Goal: Find specific page/section

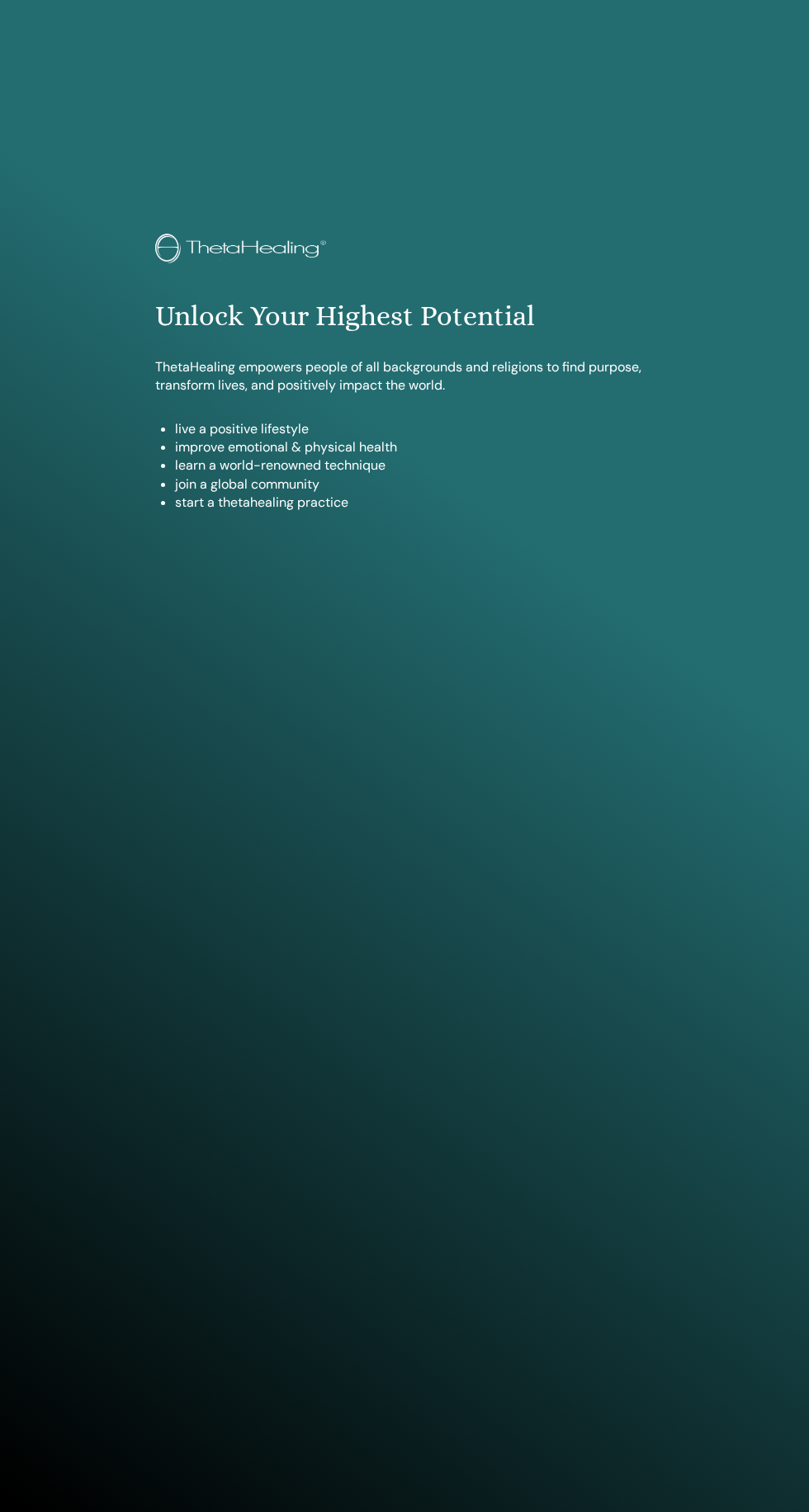
scroll to position [1392, 0]
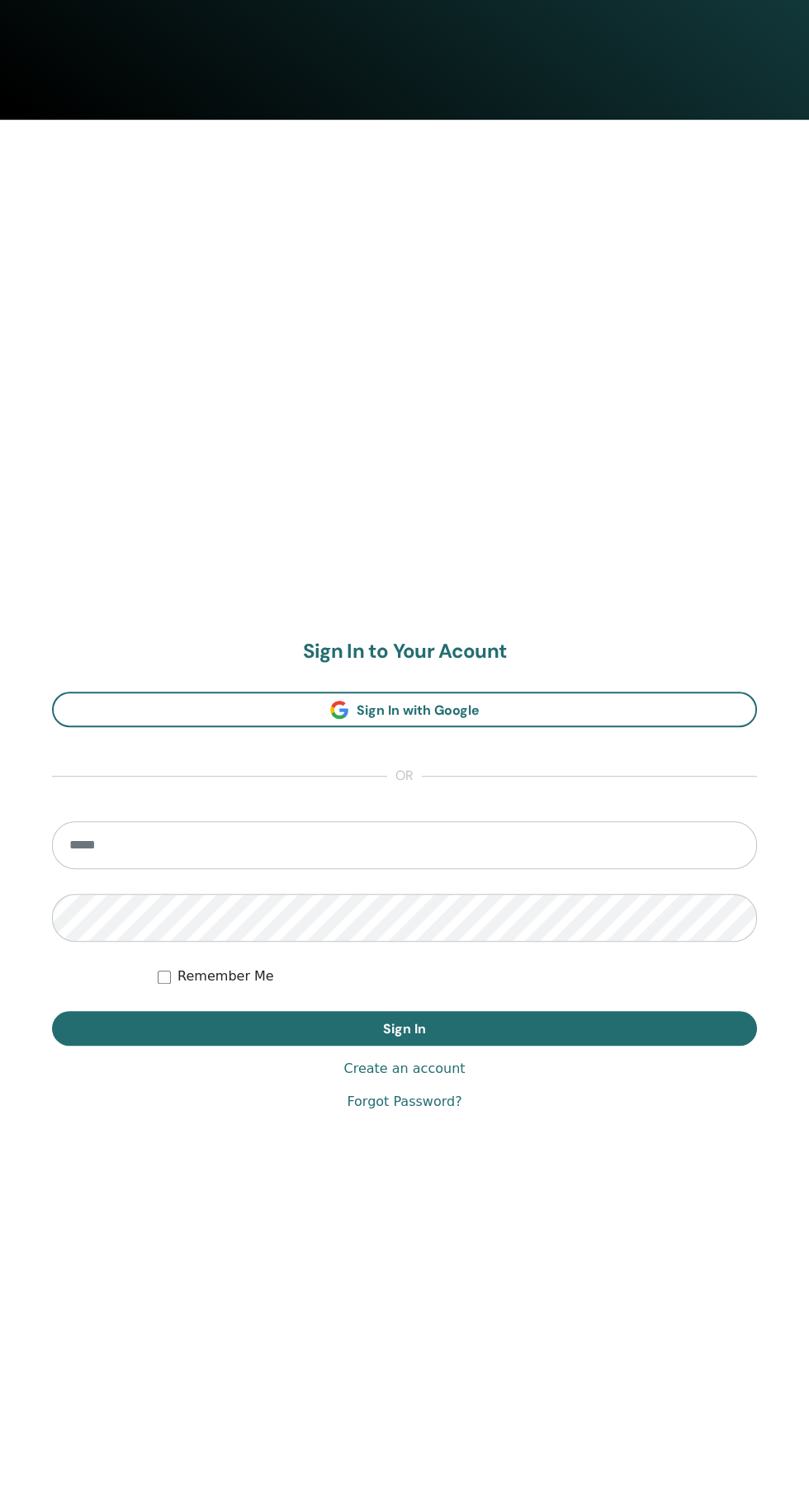
click at [110, 847] on input "email" at bounding box center [404, 846] width 704 height 48
type input "**********"
click at [52, 1011] on button "Sign In" at bounding box center [404, 1028] width 704 height 34
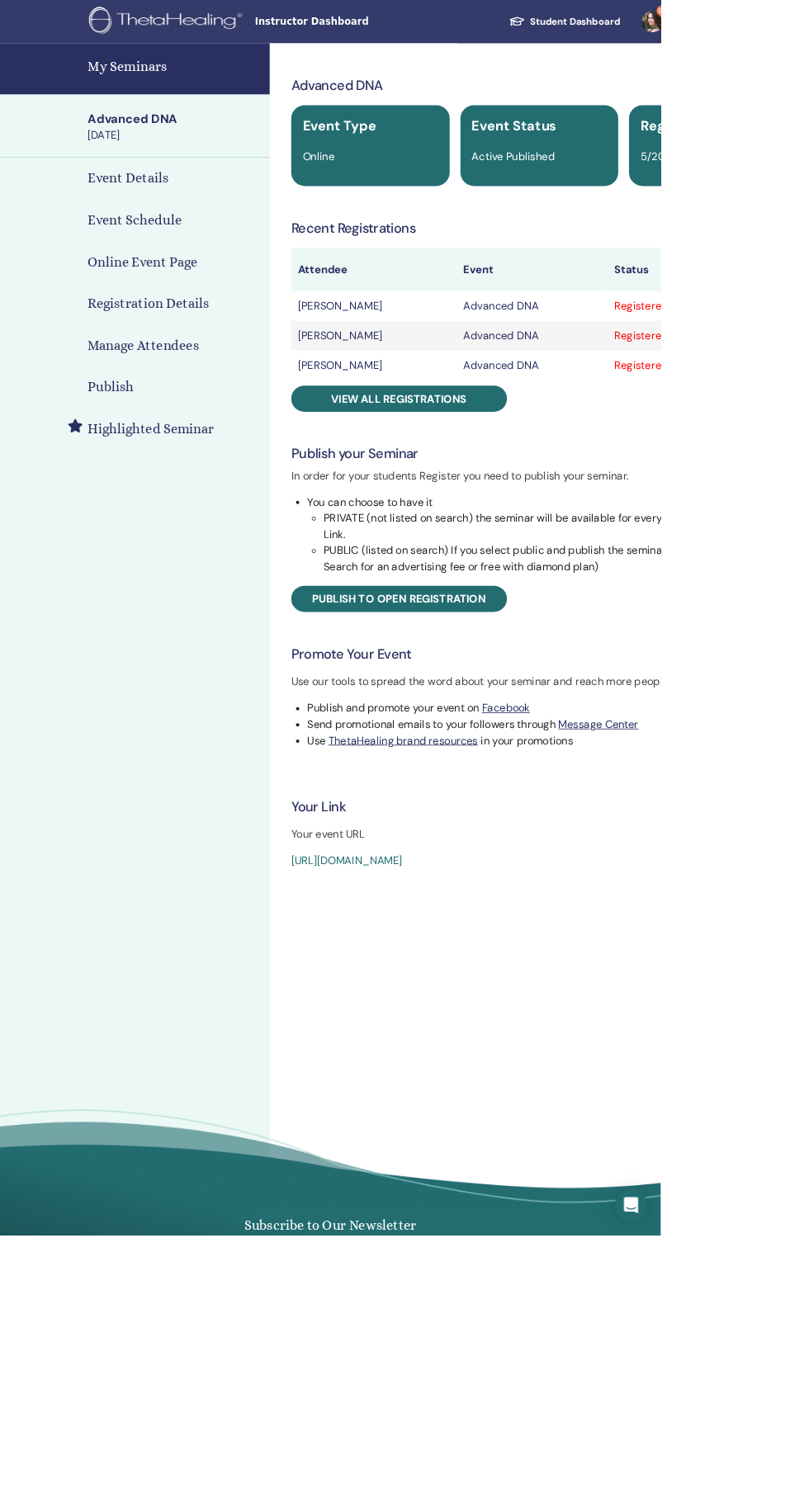
click at [126, 75] on h4 "My Seminars" at bounding box center [214, 82] width 213 height 25
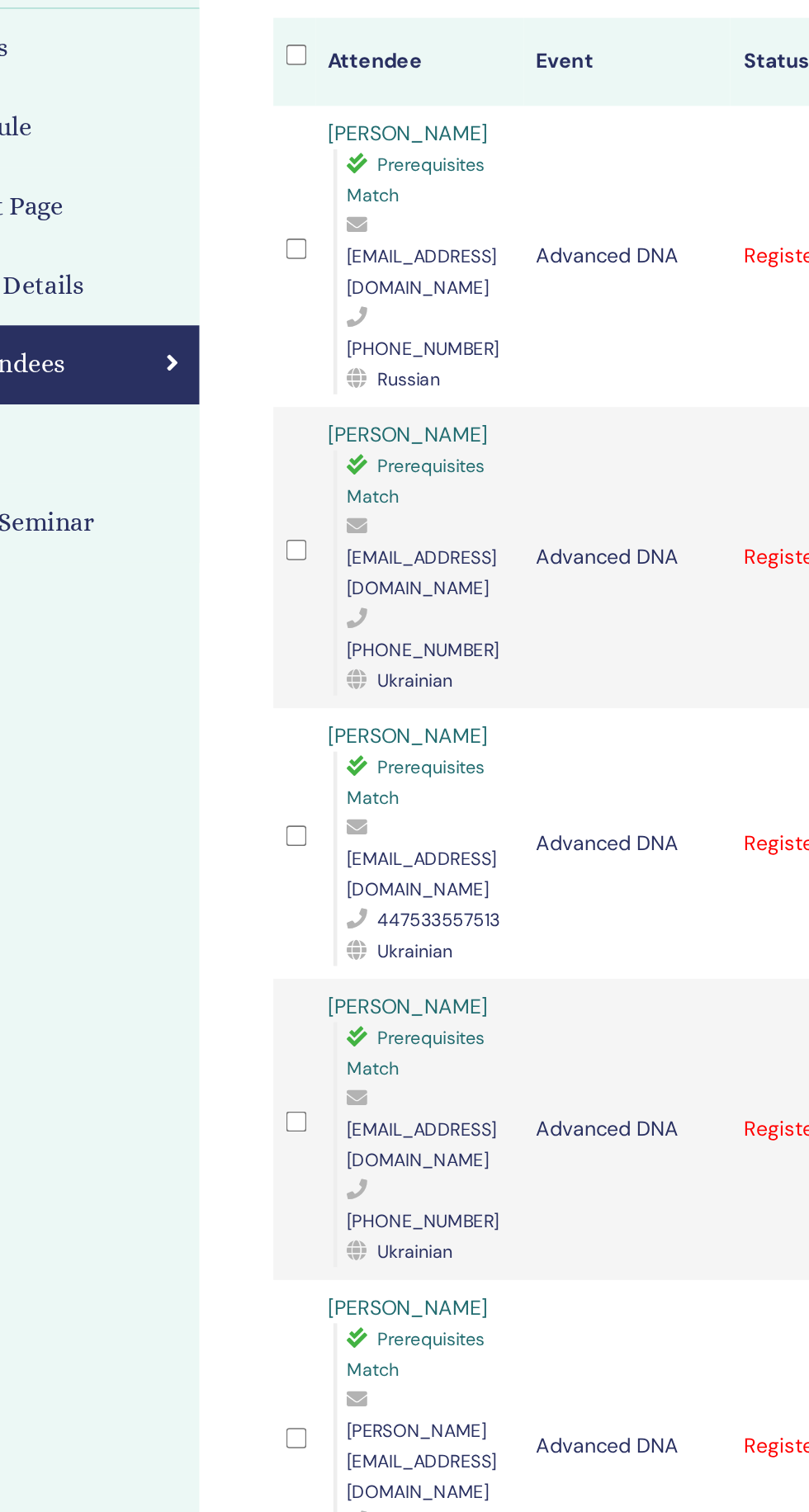
scroll to position [1, 0]
